Goal: Transaction & Acquisition: Purchase product/service

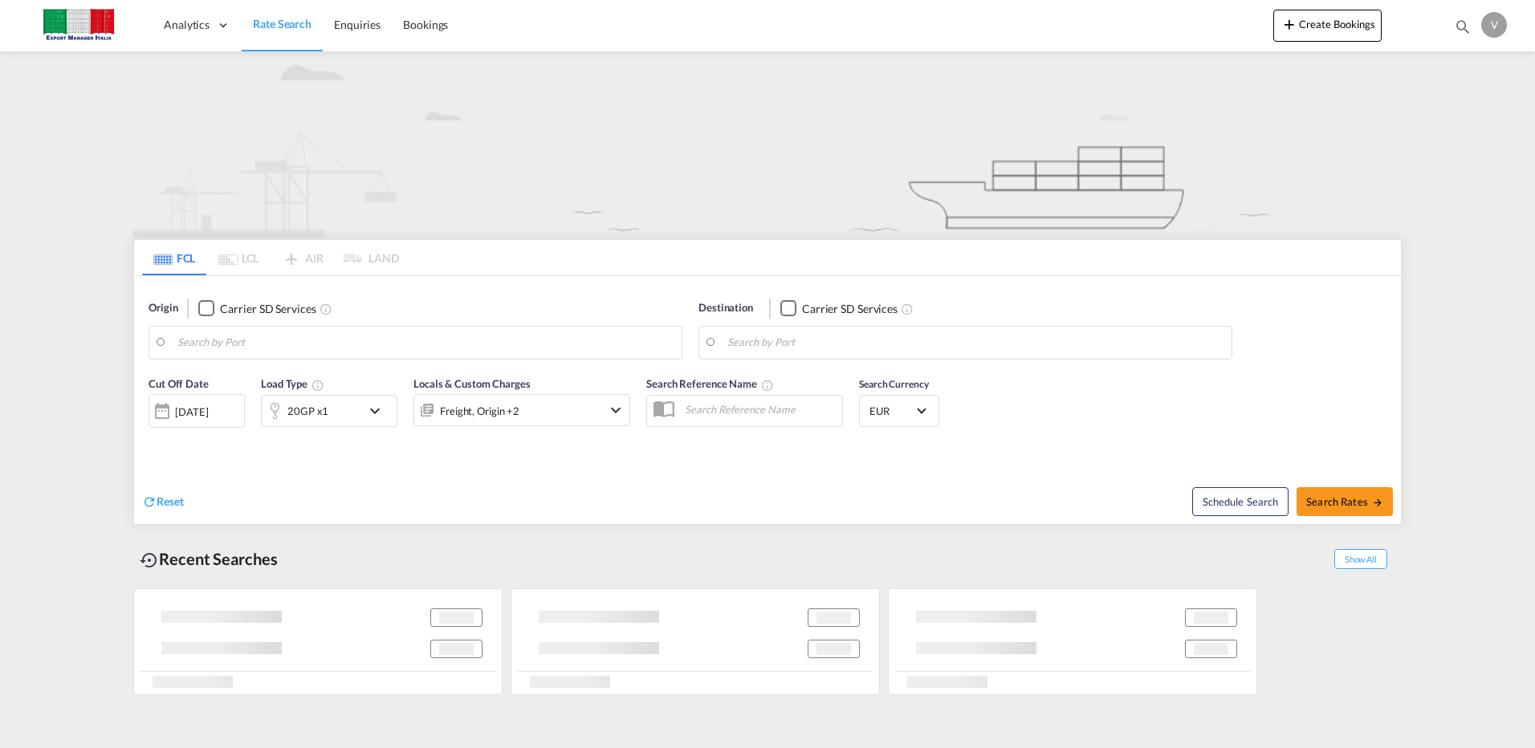
type input "[GEOGRAPHIC_DATA], ITRAN"
type input "Hamad, QAHMD"
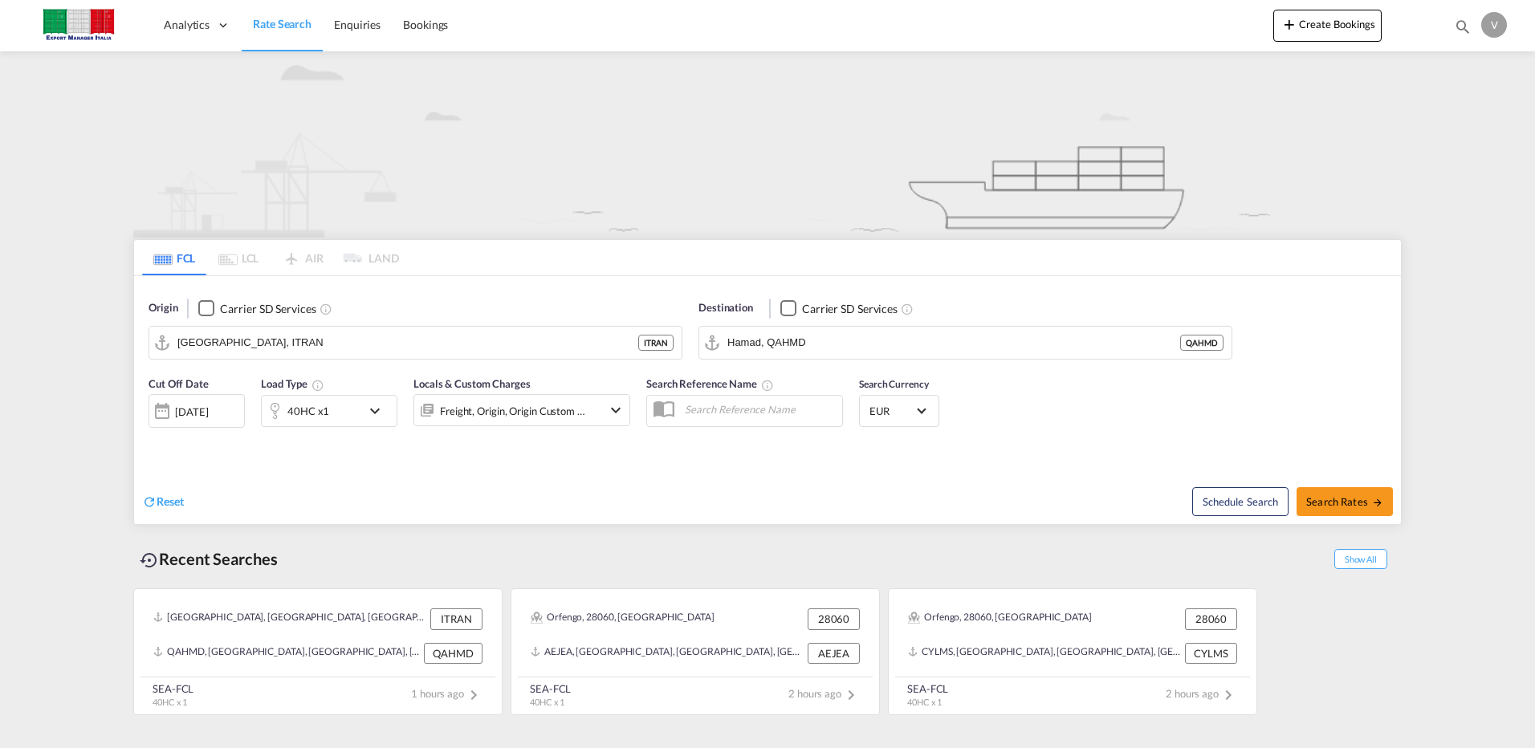
click at [291, 28] on span "Rate Search" at bounding box center [282, 24] width 59 height 14
click at [366, 27] on span "Enquiries" at bounding box center [357, 25] width 47 height 14
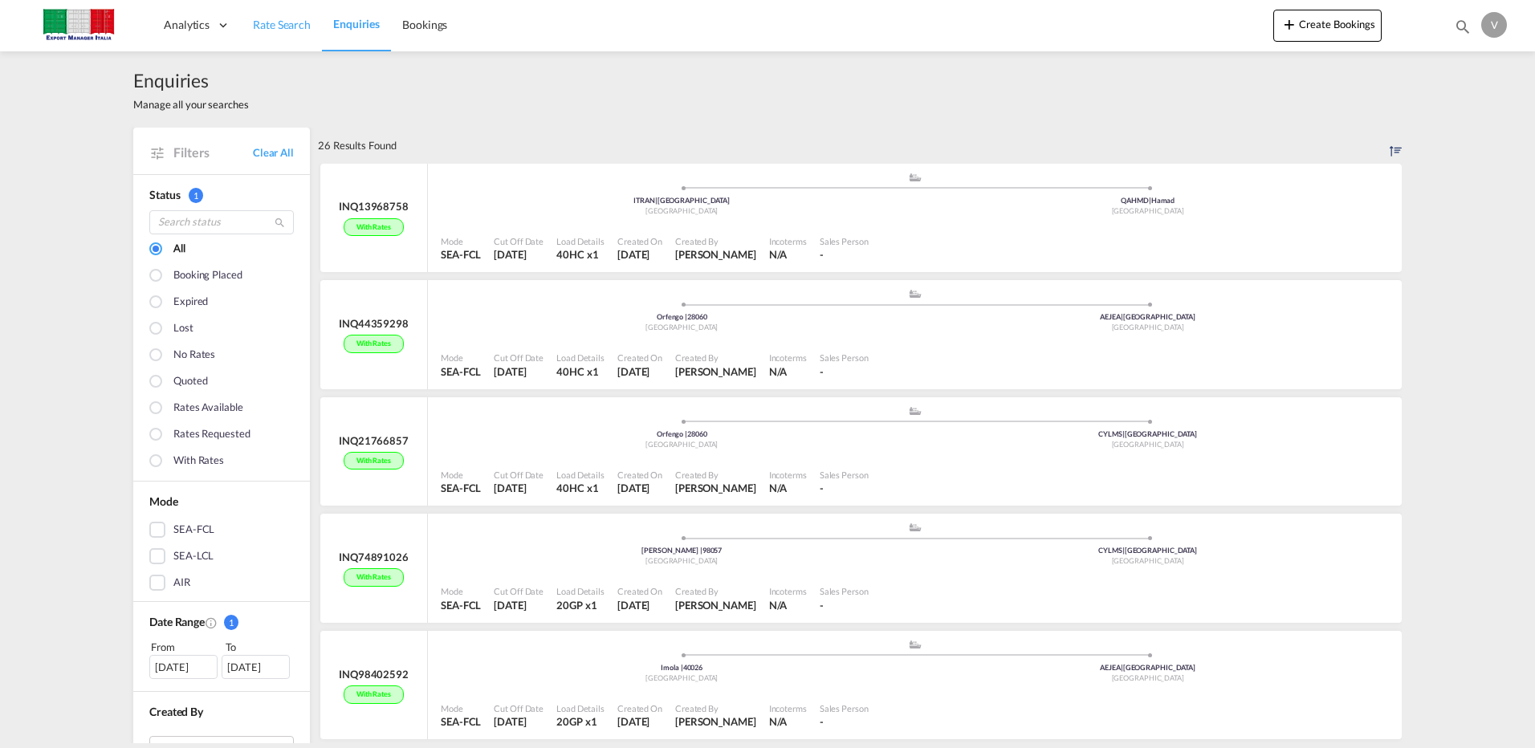
click at [270, 32] on span "Rate Search" at bounding box center [282, 25] width 58 height 16
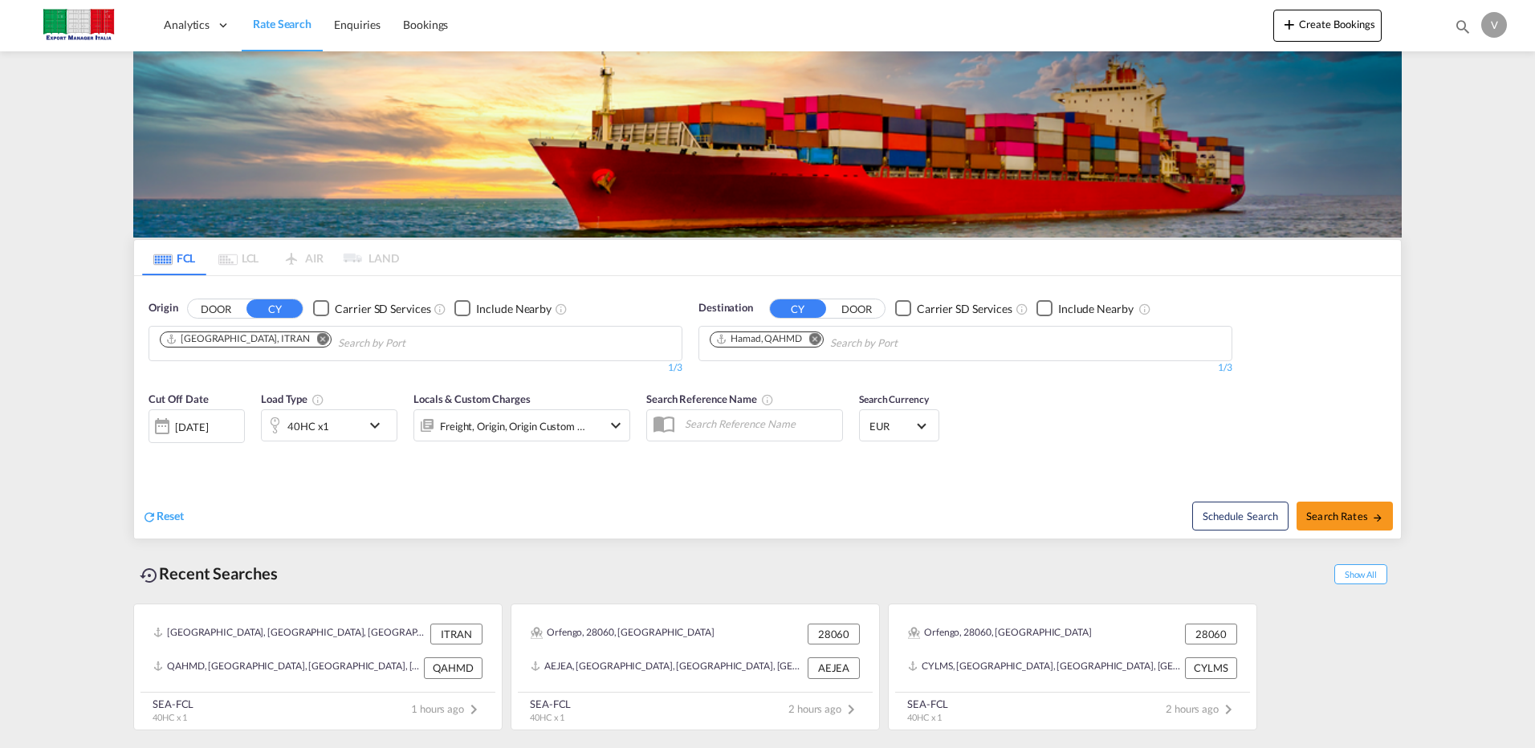
click at [222, 307] on button "DOOR" at bounding box center [216, 308] width 56 height 18
click at [240, 348] on input "Chips input." at bounding box center [236, 344] width 152 height 26
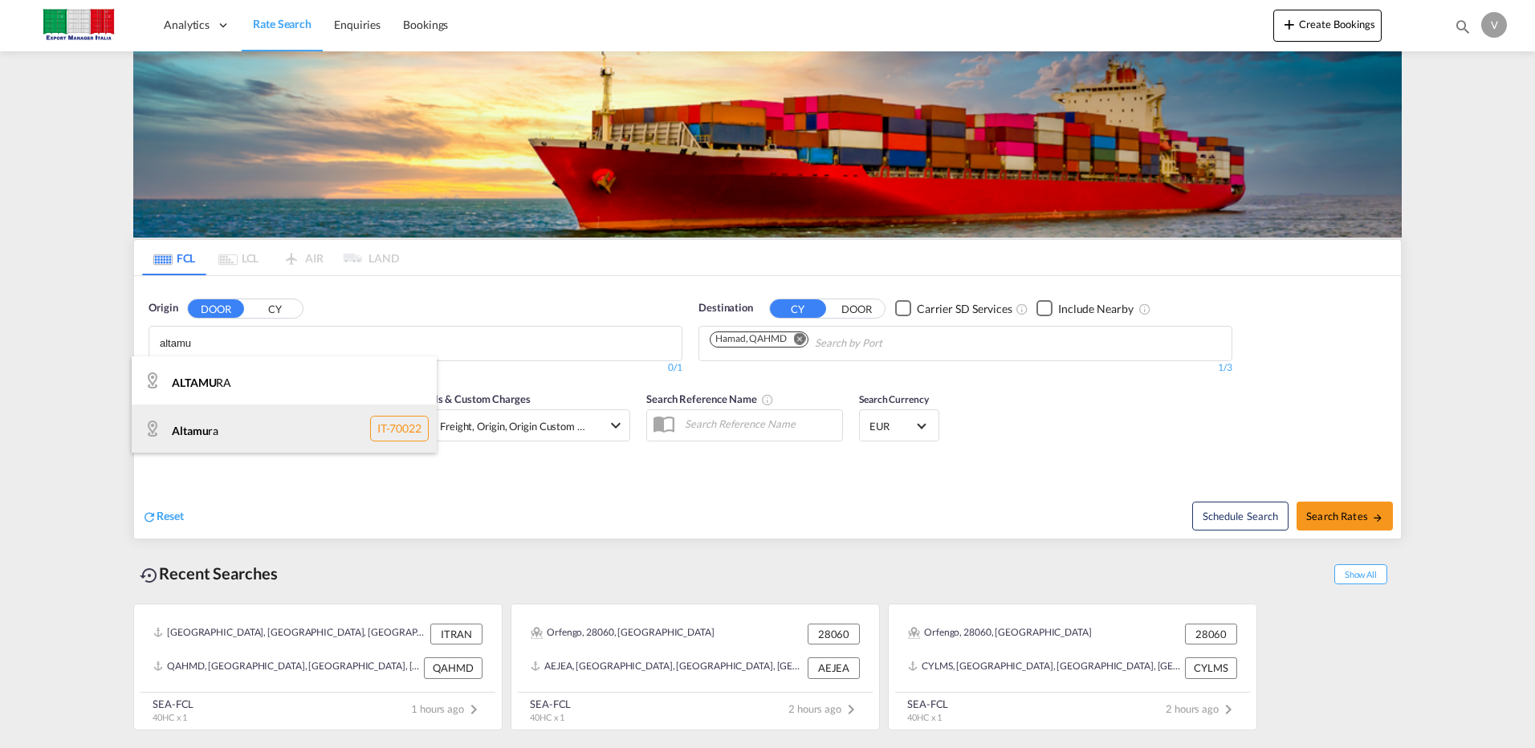
type input "altamu"
click at [181, 433] on div "Altamu ra IT-70022" at bounding box center [284, 428] width 305 height 48
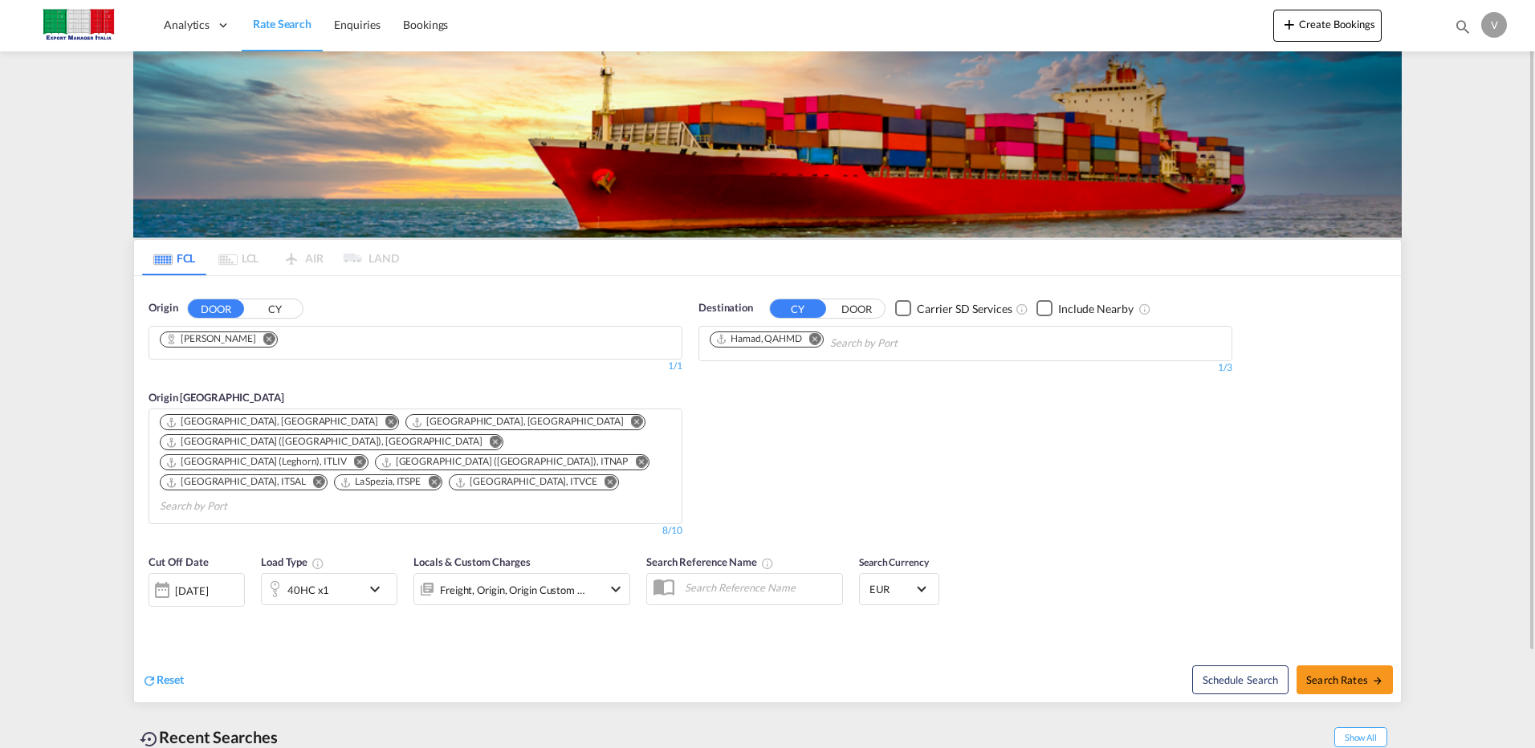
click at [819, 341] on md-icon "Remove" at bounding box center [815, 338] width 12 height 12
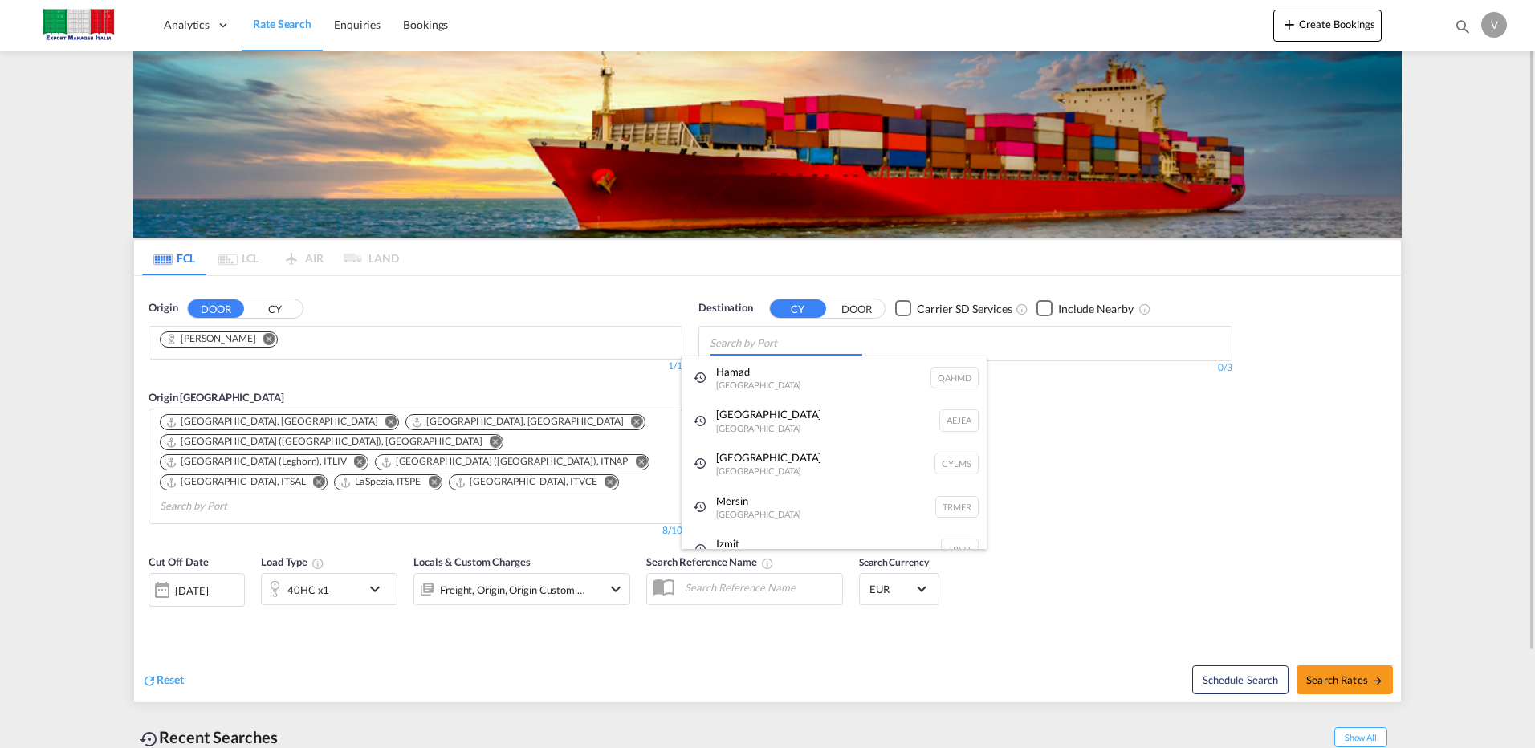
click at [785, 340] on body "Analytics Dashboard Rate Search Enquiries Bookings Analytics" at bounding box center [767, 374] width 1535 height 748
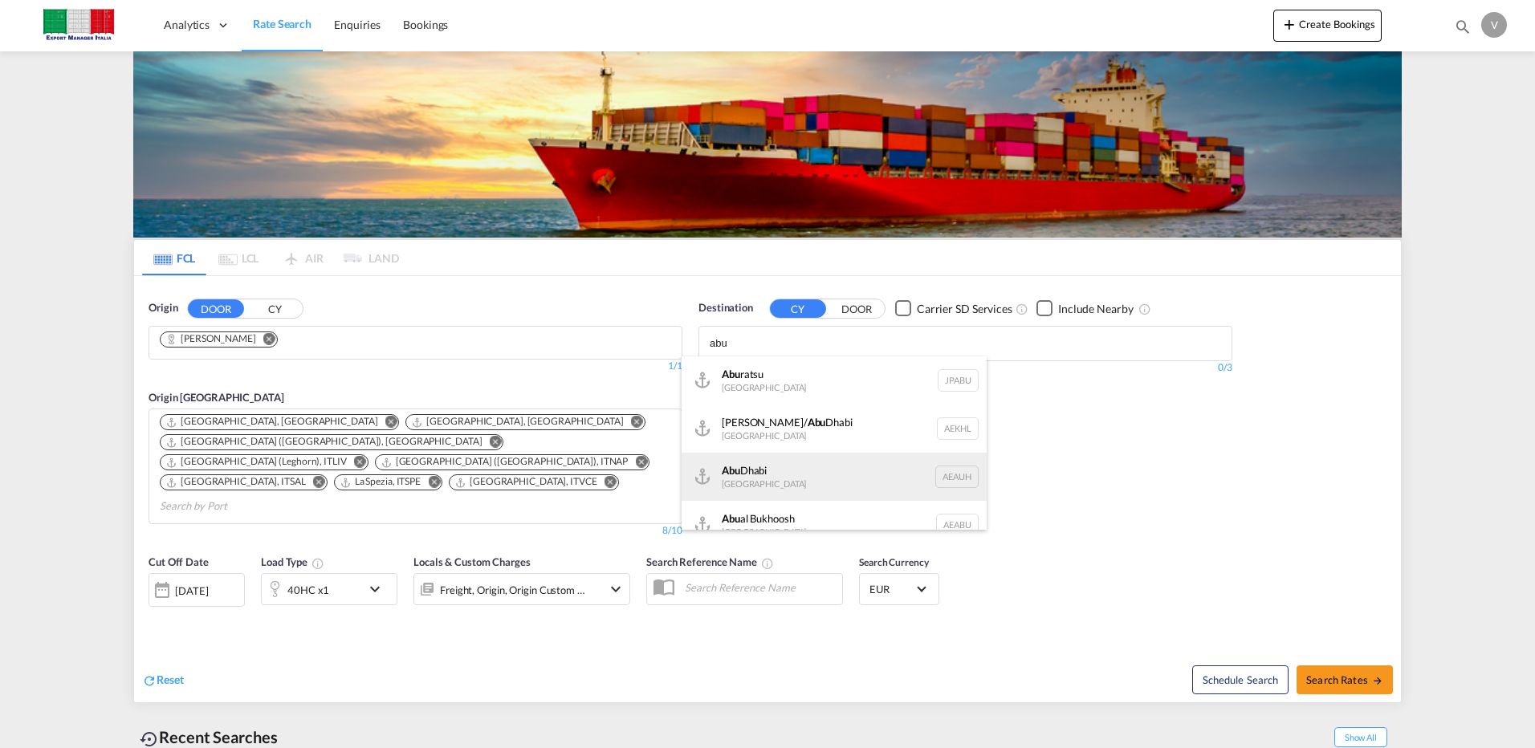
type input "abu"
click at [785, 468] on div "[GEOGRAPHIC_DATA] [GEOGRAPHIC_DATA] [GEOGRAPHIC_DATA]" at bounding box center [833, 477] width 305 height 48
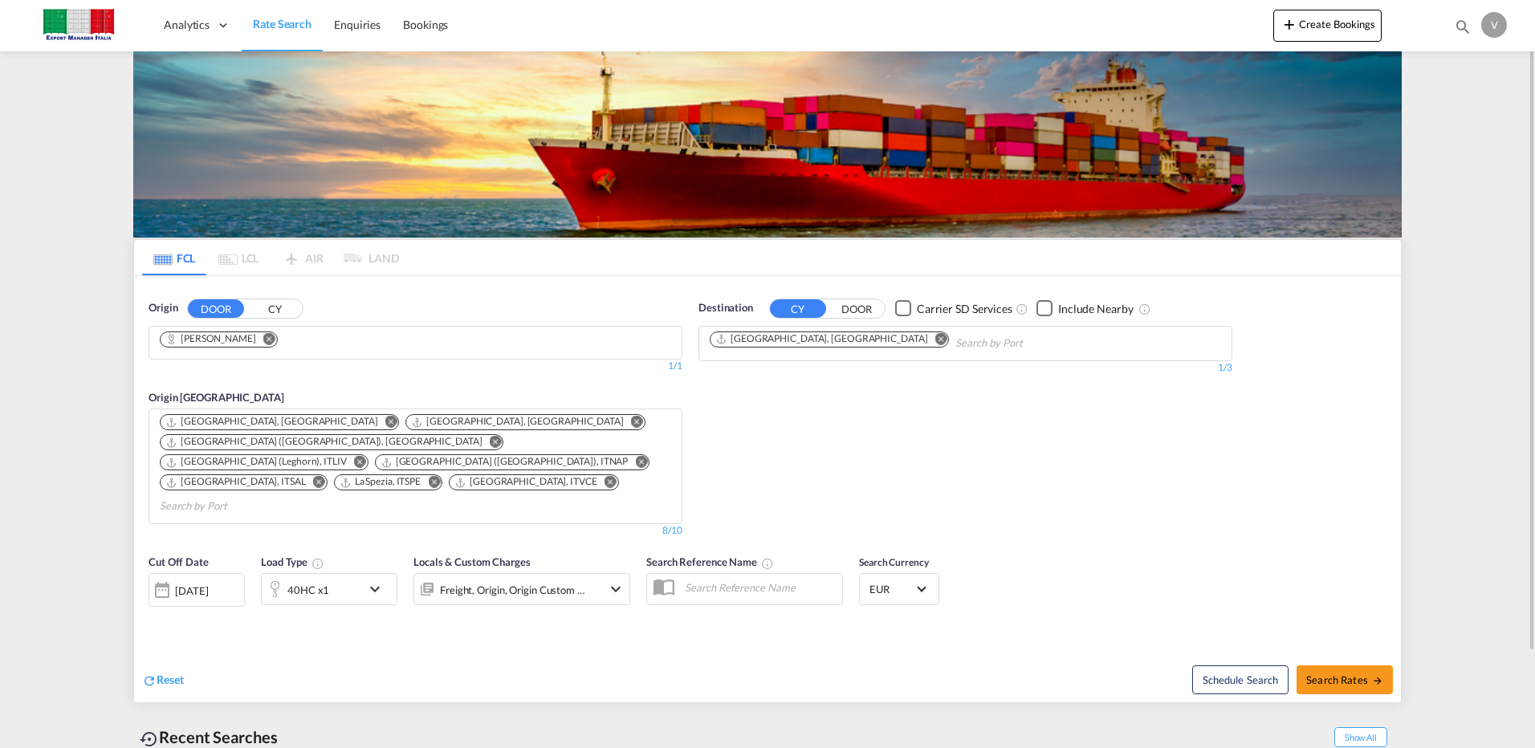
click at [366, 456] on md-icon "Remove" at bounding box center [360, 462] width 12 height 12
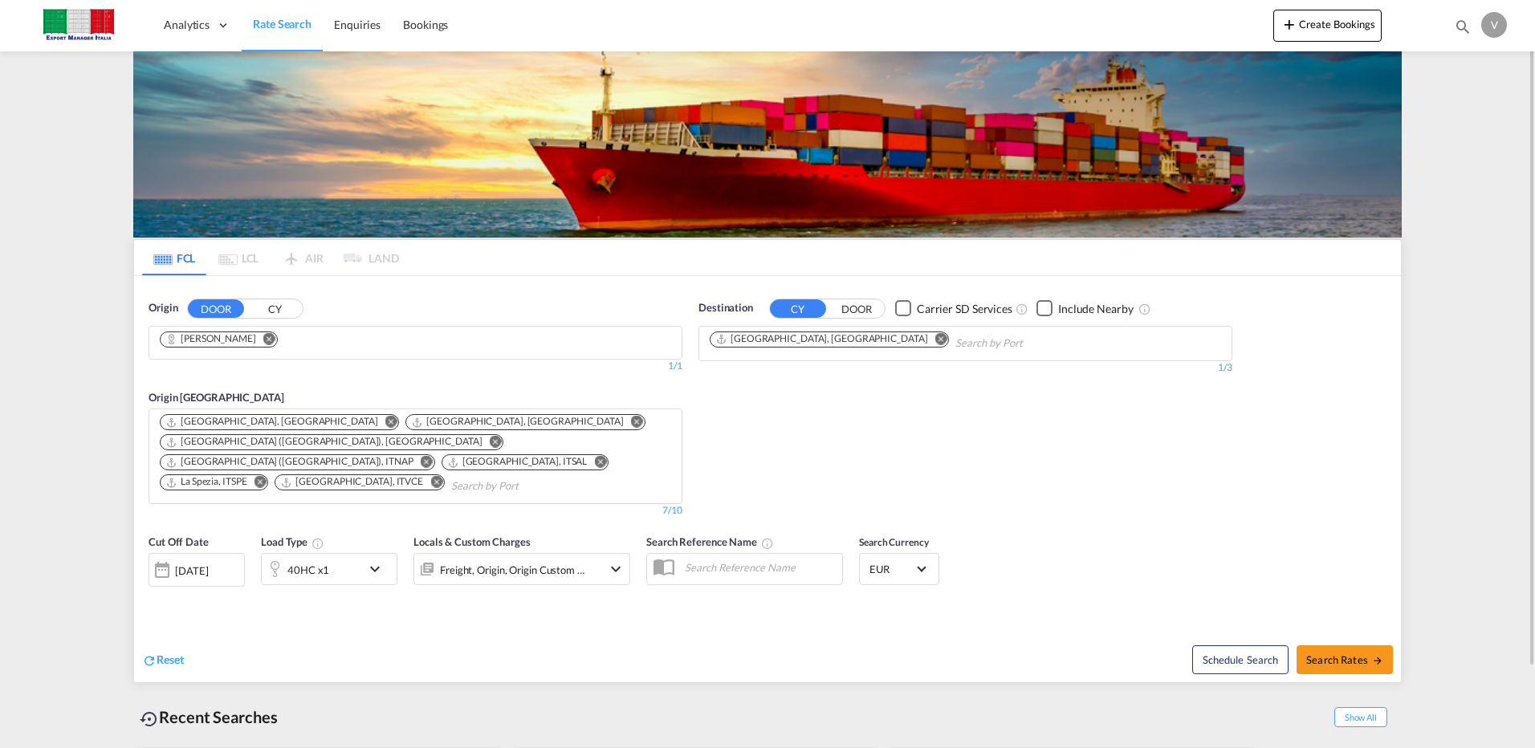
click at [502, 436] on md-icon "Remove" at bounding box center [496, 442] width 12 height 12
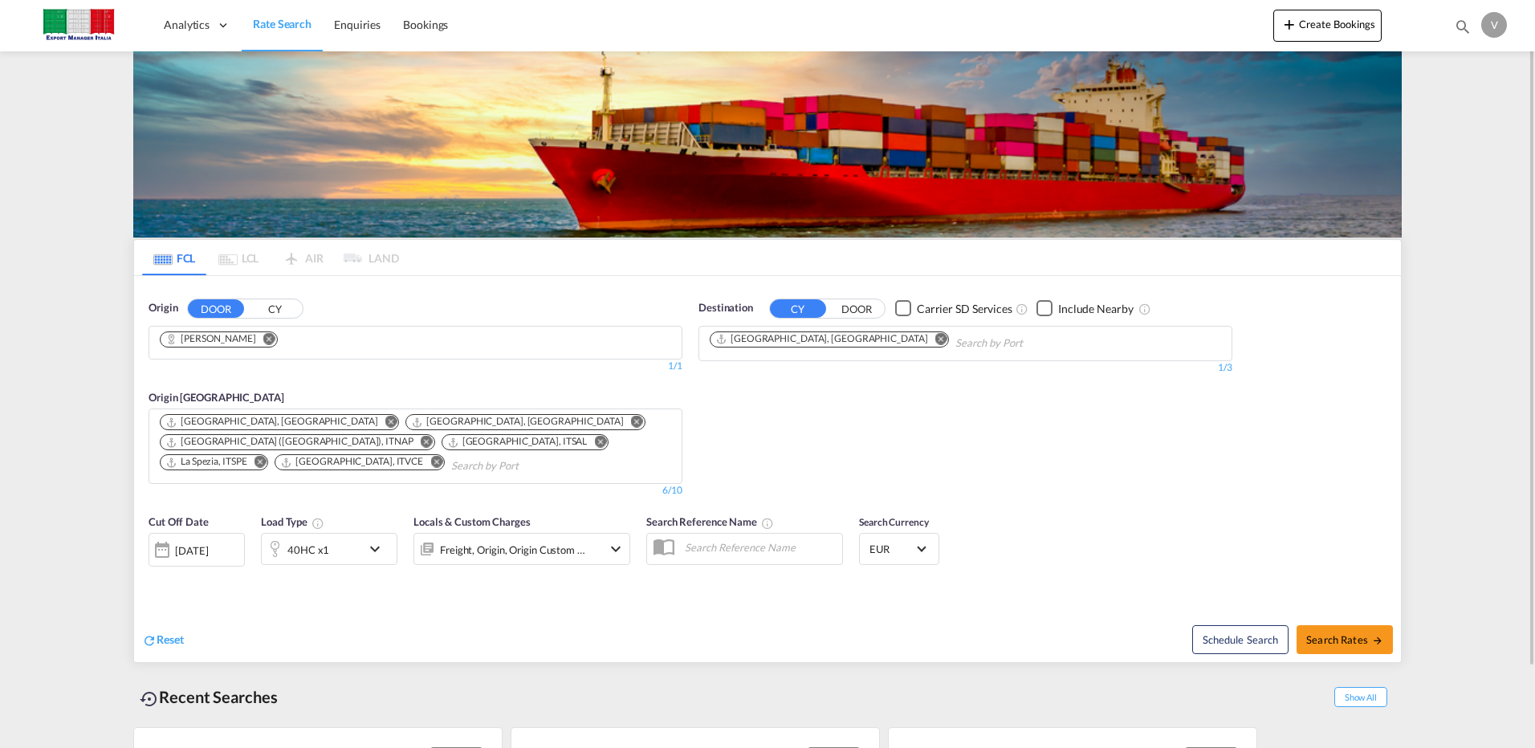
click at [430, 456] on md-icon "Remove" at bounding box center [436, 462] width 12 height 12
click at [263, 456] on md-icon "Remove" at bounding box center [260, 462] width 12 height 12
click at [1341, 625] on button "Search Rates" at bounding box center [1344, 639] width 96 height 29
type input "[PERSON_NAME] to AEAUH / [DATE]"
